Goal: Information Seeking & Learning: Learn about a topic

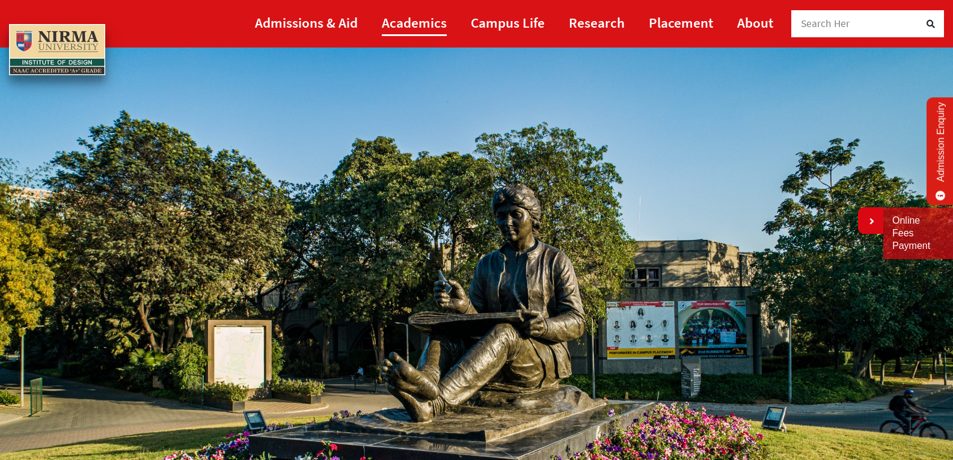
click at [407, 26] on link "Academics" at bounding box center [414, 22] width 65 height 27
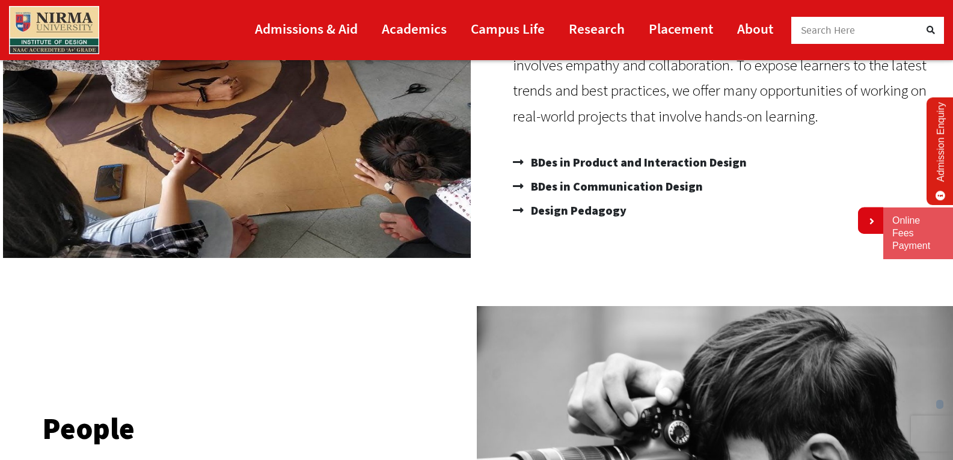
scroll to position [257, 0]
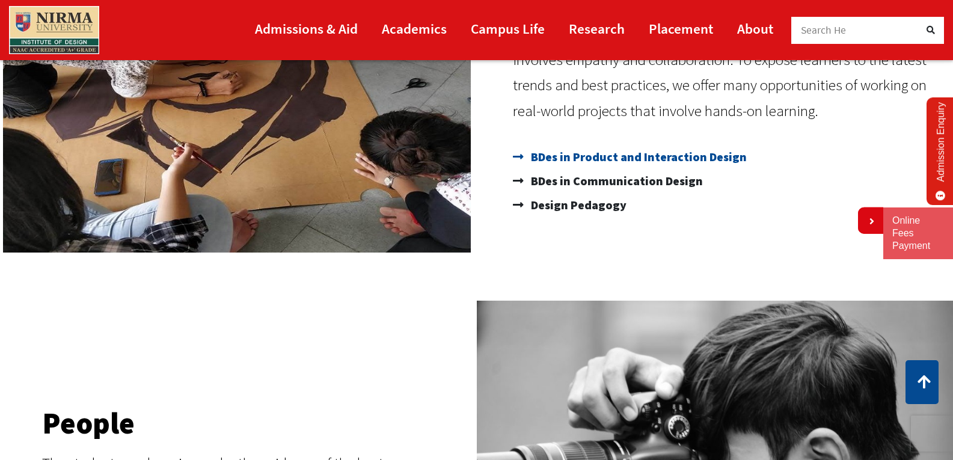
click at [618, 161] on span "BDes in Product and Interaction Design" at bounding box center [637, 157] width 219 height 24
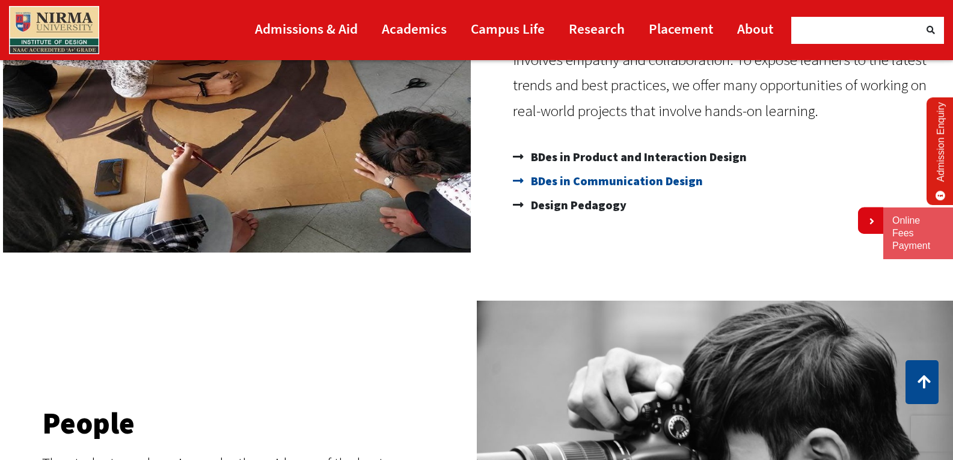
click at [628, 177] on span "BDes in Communication Design" at bounding box center [615, 181] width 175 height 24
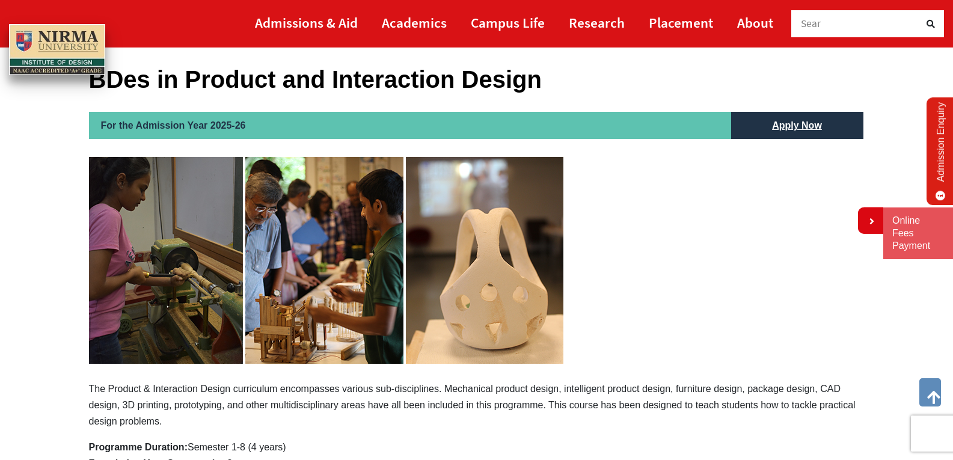
scroll to position [71, 0]
